Goal: Find specific page/section: Find specific page/section

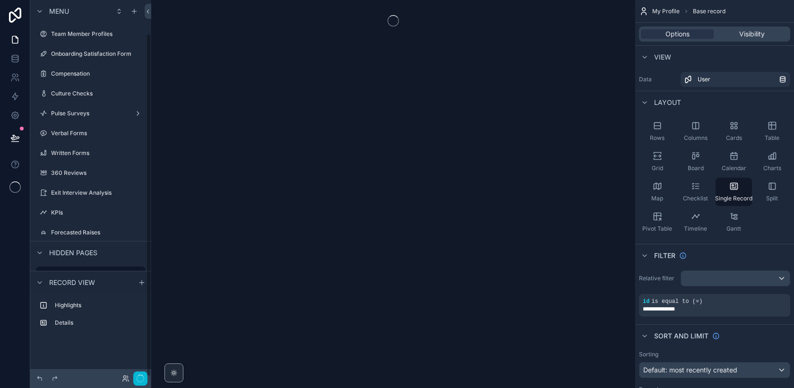
scroll to position [36, 0]
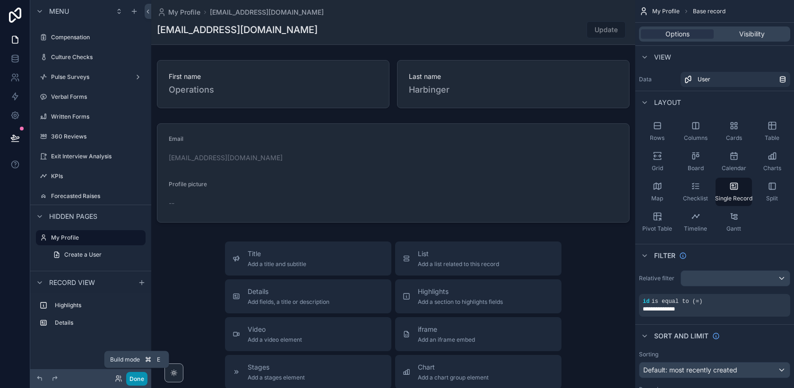
click at [140, 378] on button "Done" at bounding box center [136, 379] width 21 height 14
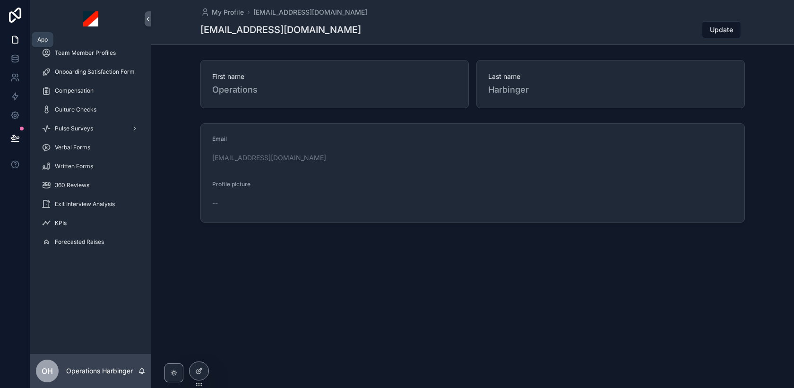
click at [16, 44] on link at bounding box center [15, 39] width 30 height 19
click at [75, 54] on span "Team Member Profiles" at bounding box center [85, 53] width 61 height 8
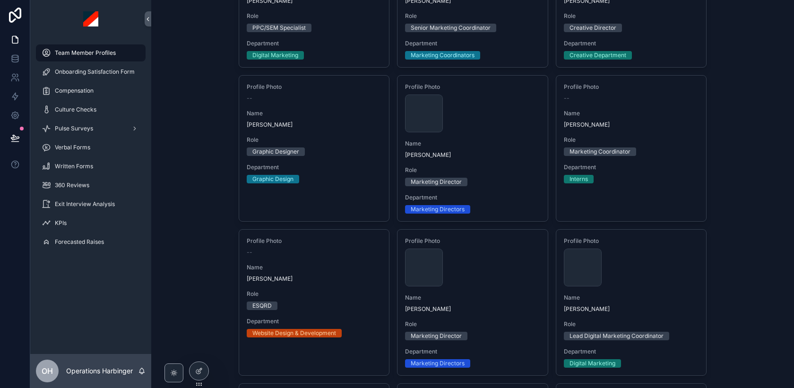
scroll to position [743, 0]
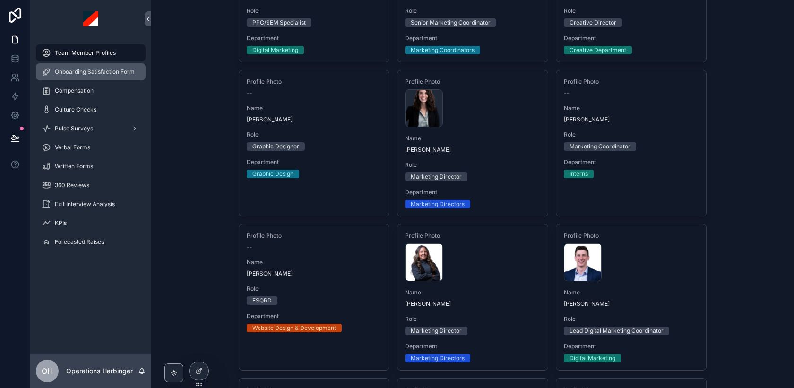
click at [103, 73] on span "Onboarding Satisfaction Form" at bounding box center [95, 72] width 80 height 8
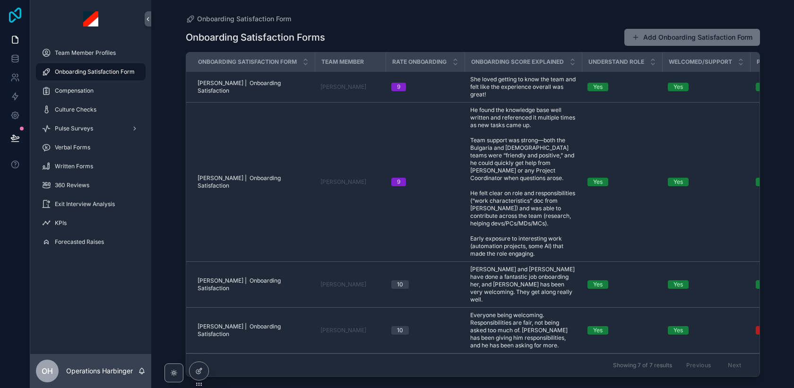
click at [18, 18] on icon at bounding box center [15, 15] width 12 height 15
